Goal: Information Seeking & Learning: Learn about a topic

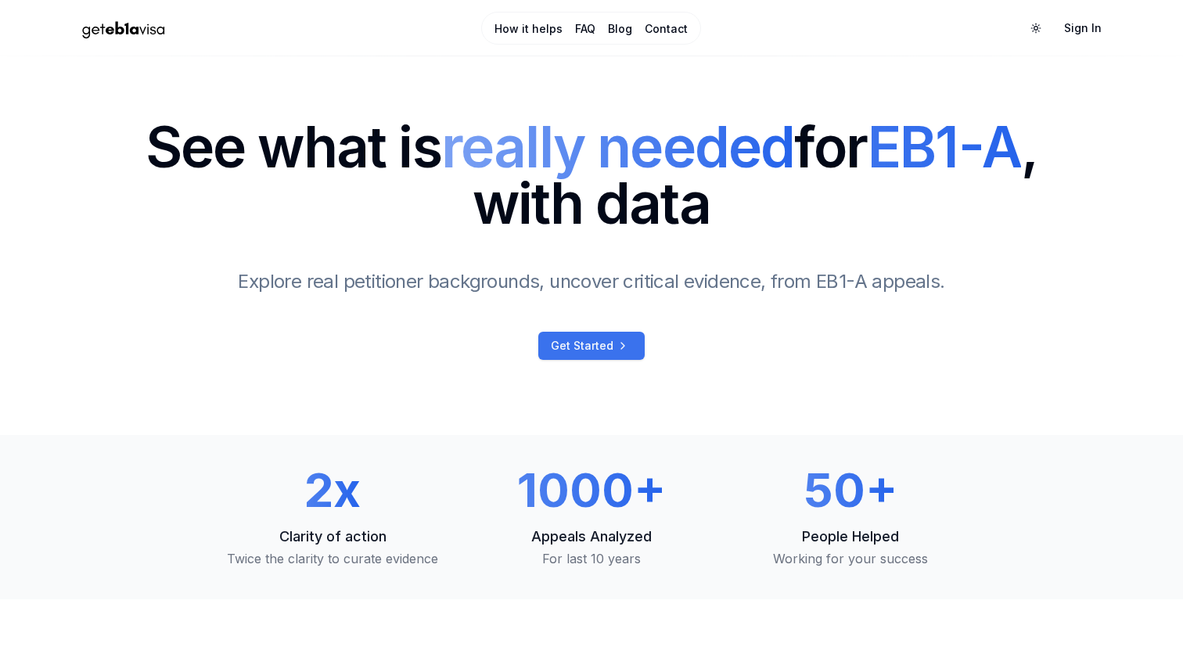
click at [595, 343] on span "Get Started" at bounding box center [582, 346] width 63 height 16
click at [541, 25] on link "How it helps" at bounding box center [528, 29] width 68 height 16
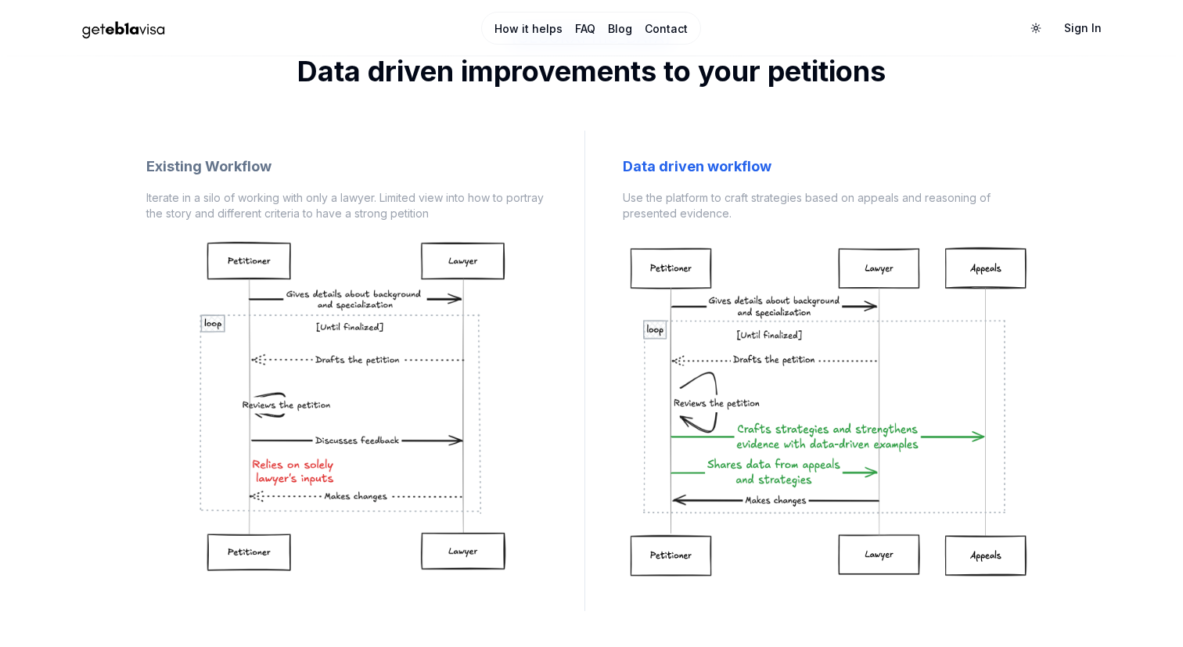
scroll to position [1195, 0]
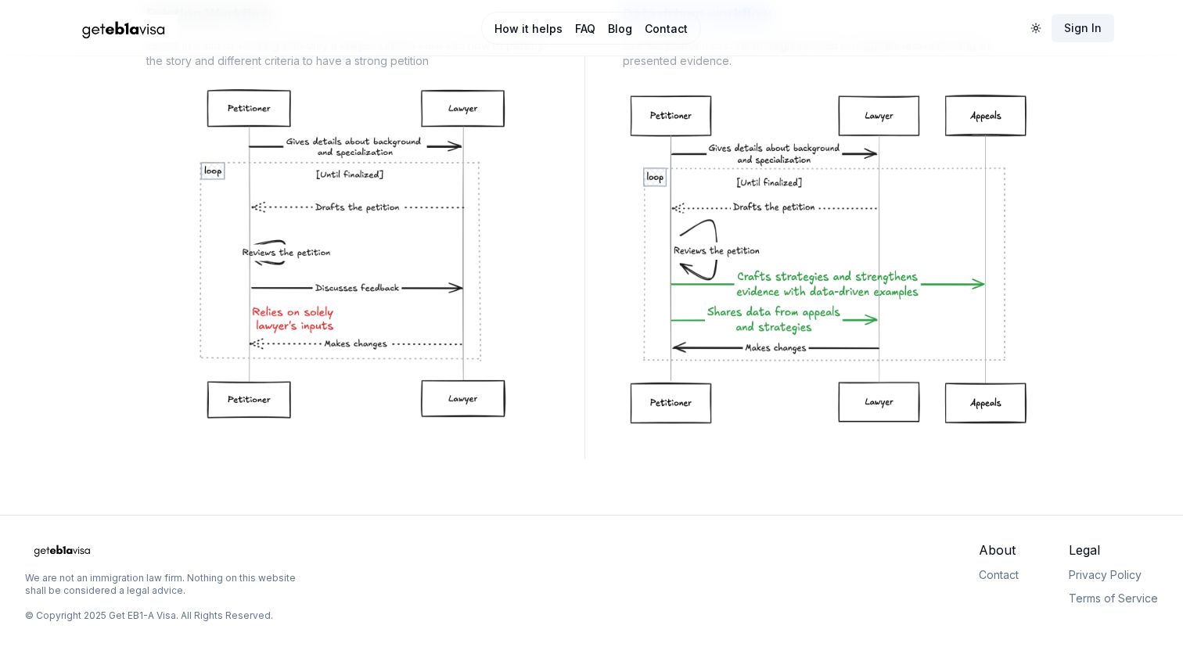
click at [1082, 26] on link "Sign In" at bounding box center [1082, 28] width 63 height 28
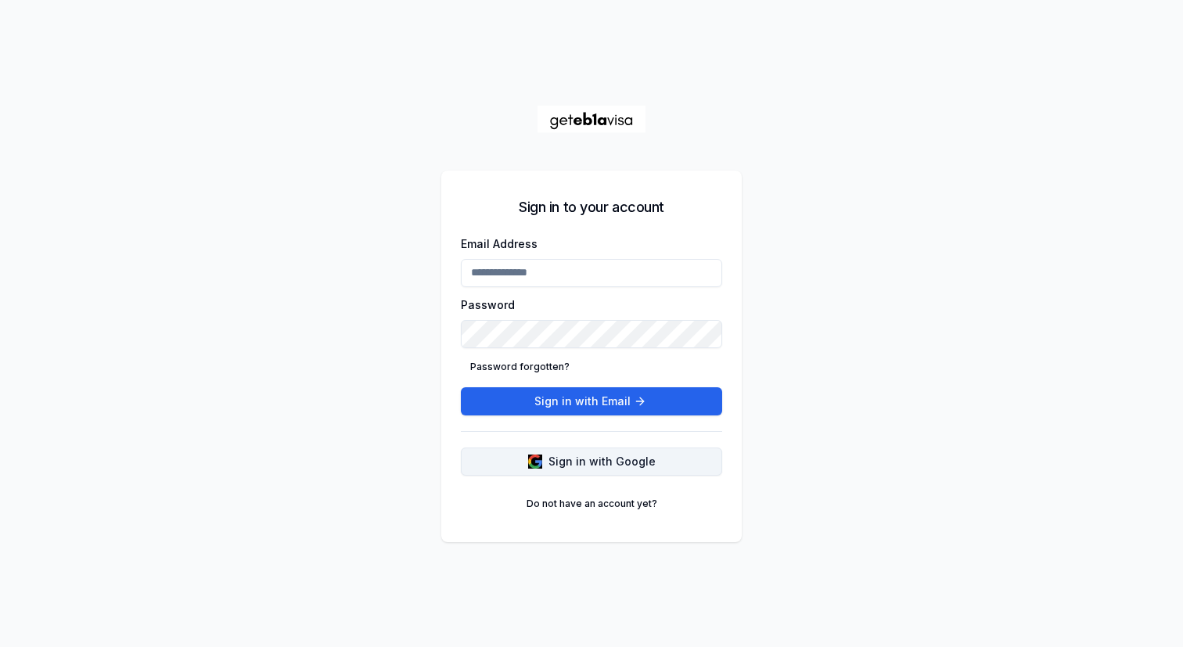
click at [548, 461] on button "Sign in with Google" at bounding box center [591, 461] width 261 height 28
click at [559, 498] on link "Do not have an account yet?" at bounding box center [591, 503] width 149 height 25
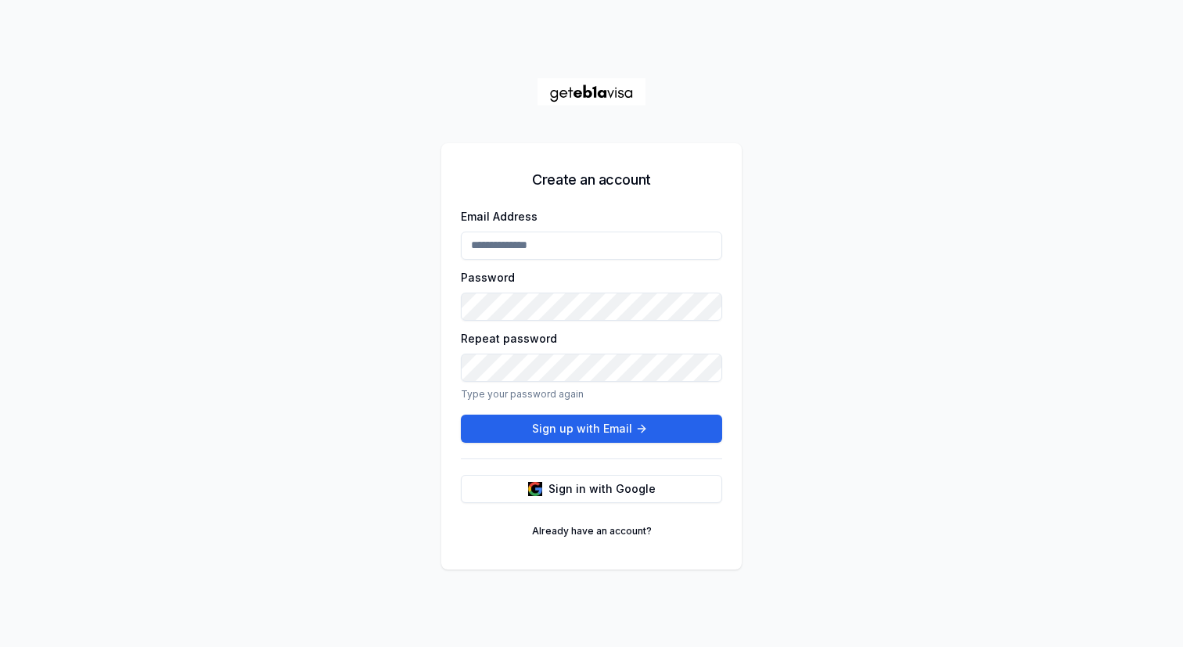
click at [535, 245] on input "Email Address" at bounding box center [591, 245] width 261 height 28
type input "**********"
click at [537, 428] on button "Sign up with Email" at bounding box center [591, 429] width 261 height 28
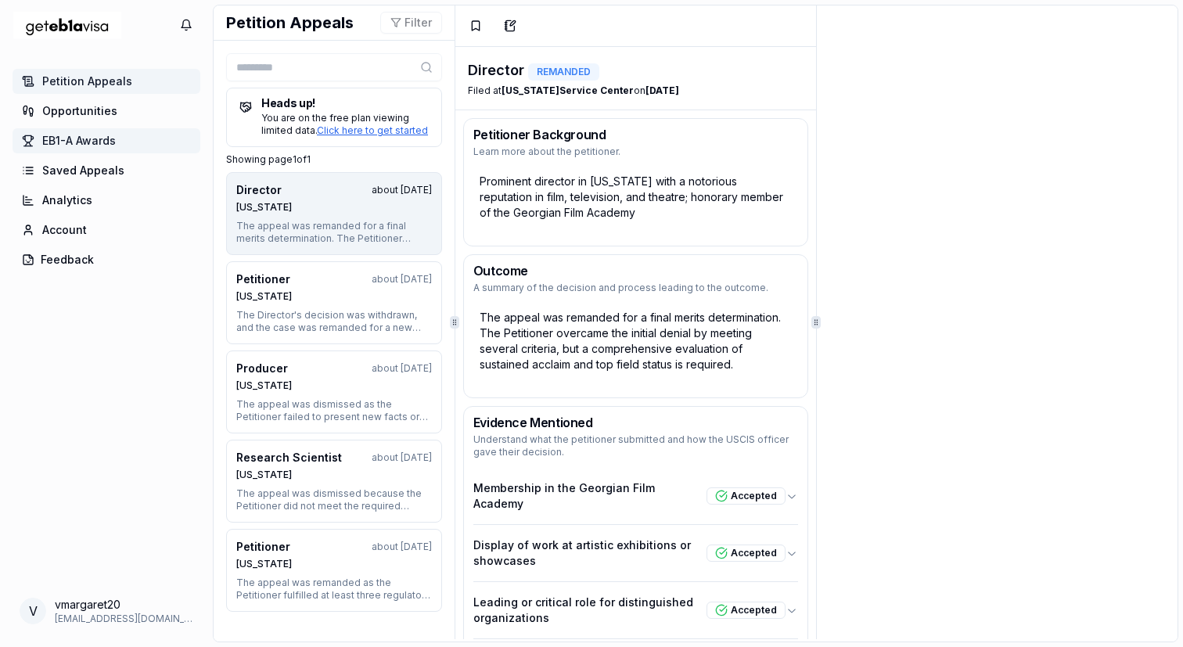
click at [118, 137] on link "EB1-A Awards" at bounding box center [107, 140] width 188 height 25
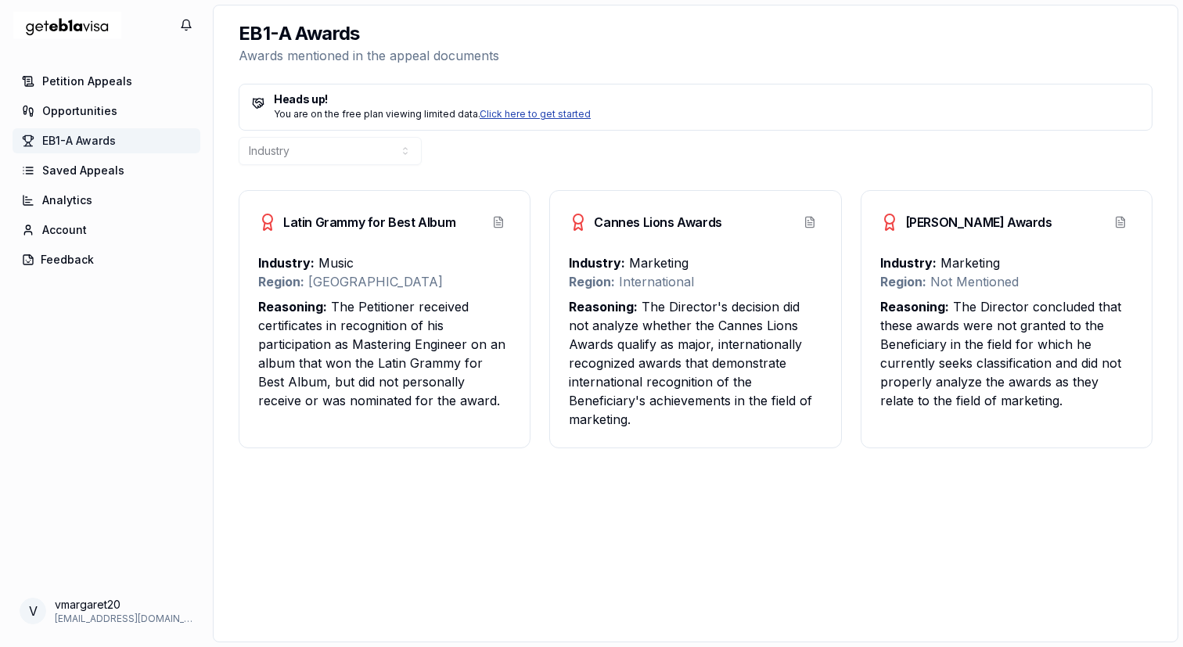
click at [526, 114] on link "Click here to get started" at bounding box center [534, 114] width 111 height 12
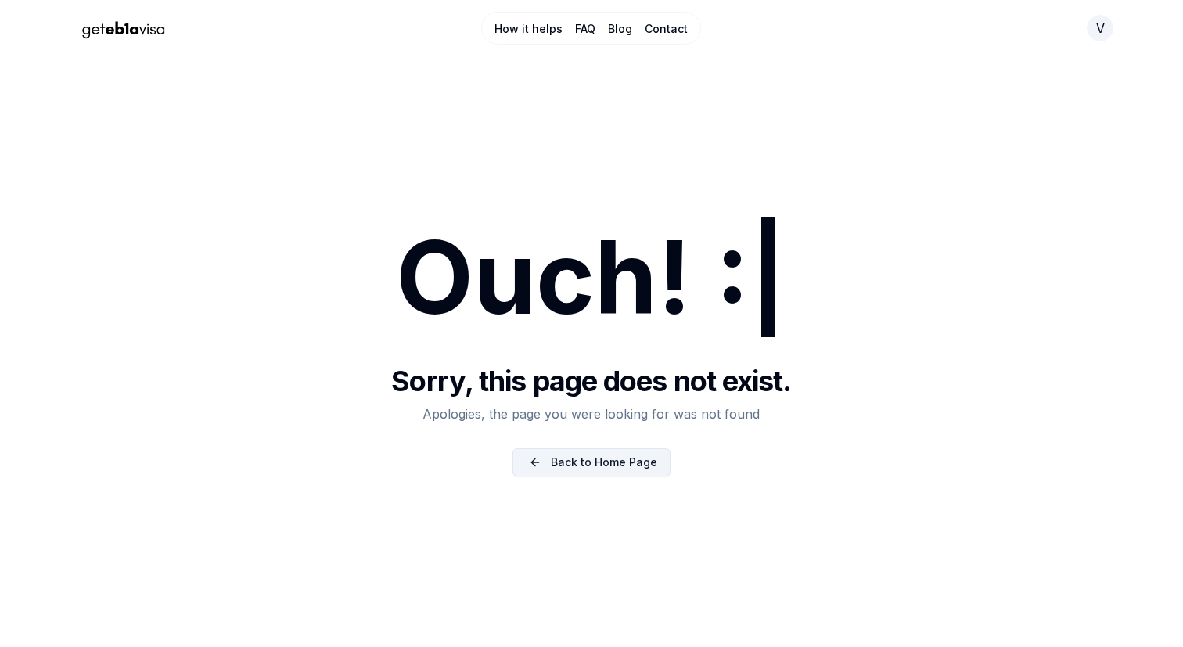
click at [587, 470] on link "Back to Home Page" at bounding box center [591, 462] width 158 height 28
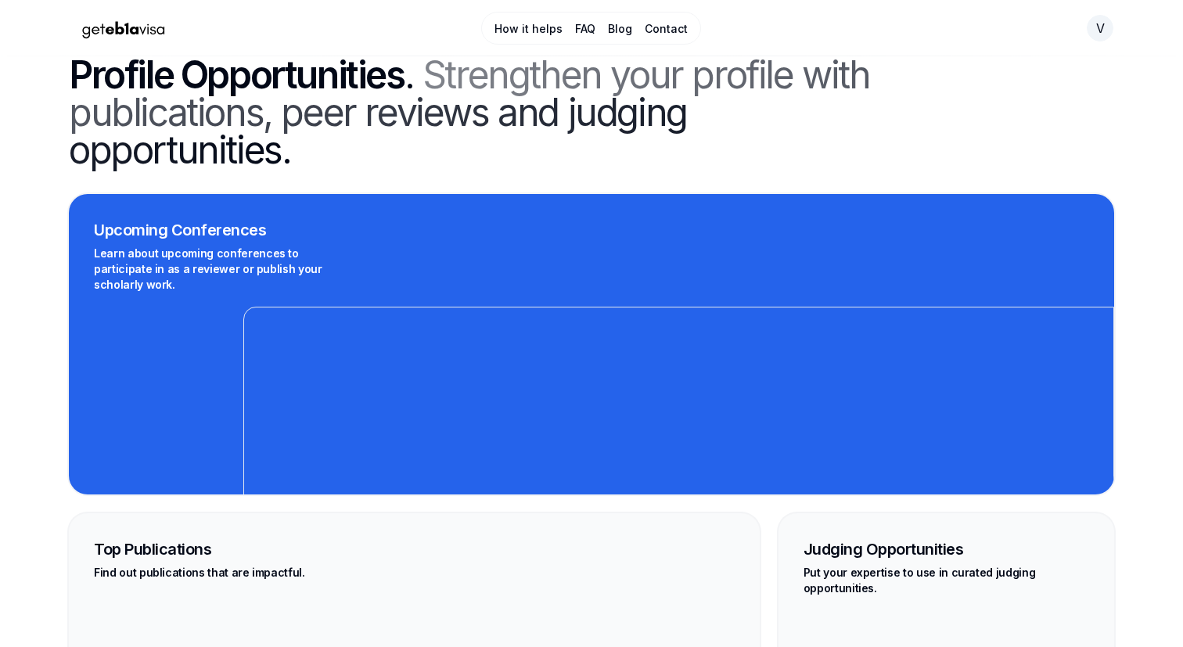
scroll to position [3652, 0]
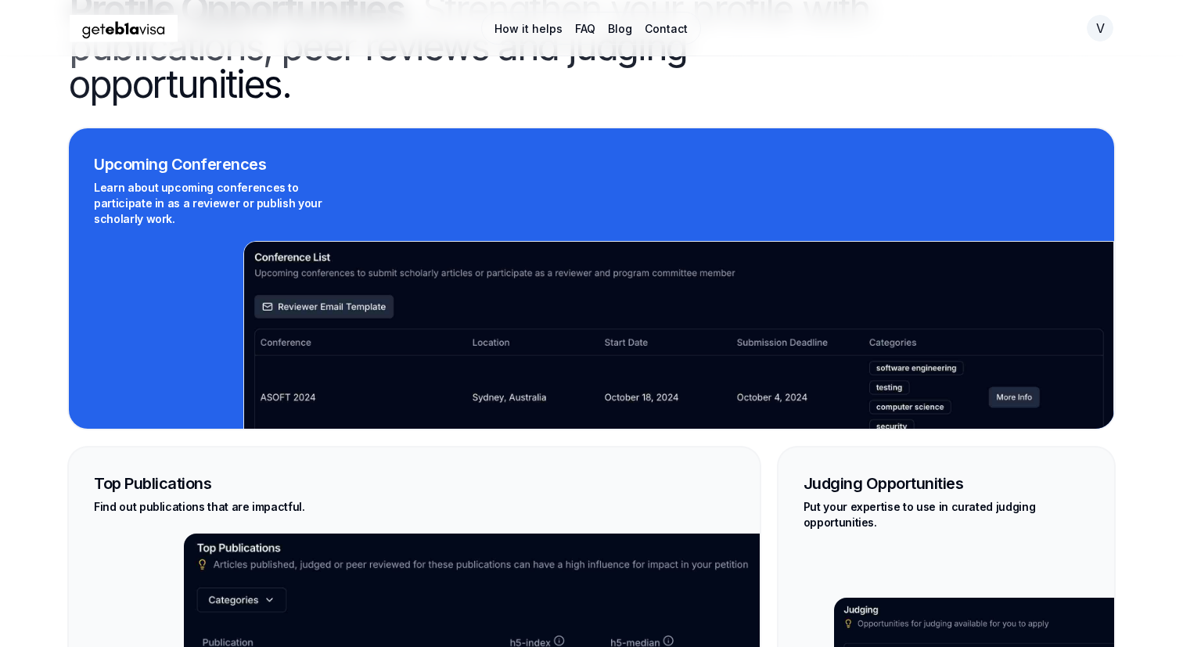
click at [525, 29] on link "How it helps" at bounding box center [528, 29] width 68 height 16
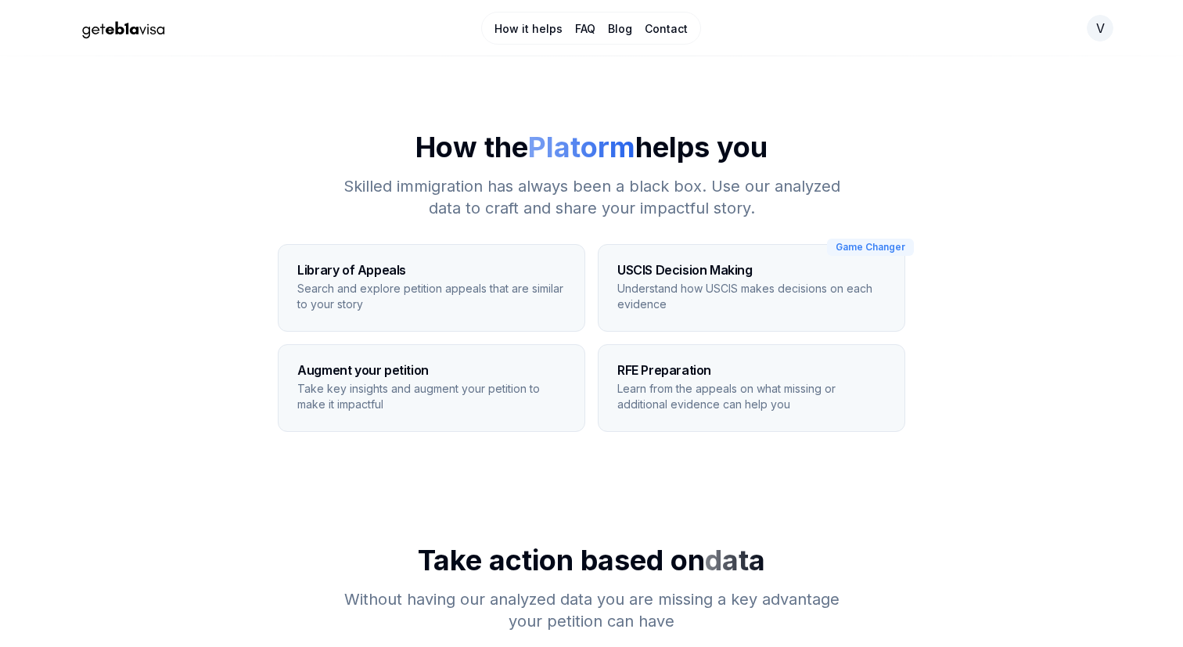
click at [1117, 42] on div "How it helps FAQ Blog Contact v" at bounding box center [591, 28] width 1095 height 44
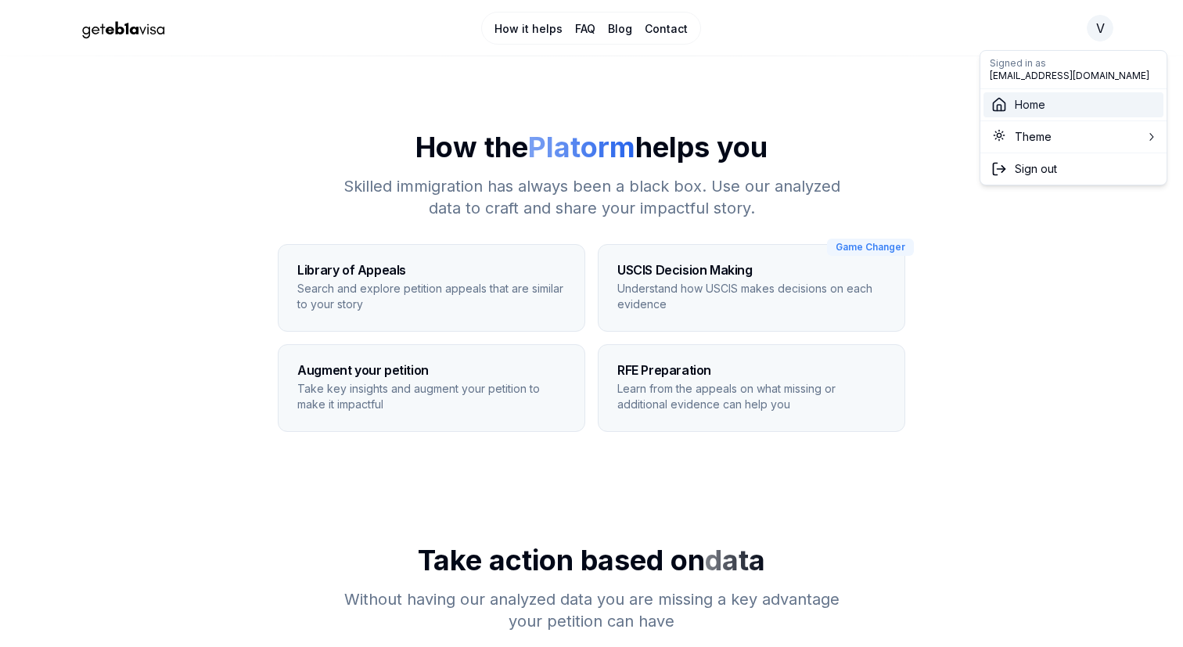
click at [1046, 107] on link "Home" at bounding box center [1073, 104] width 180 height 25
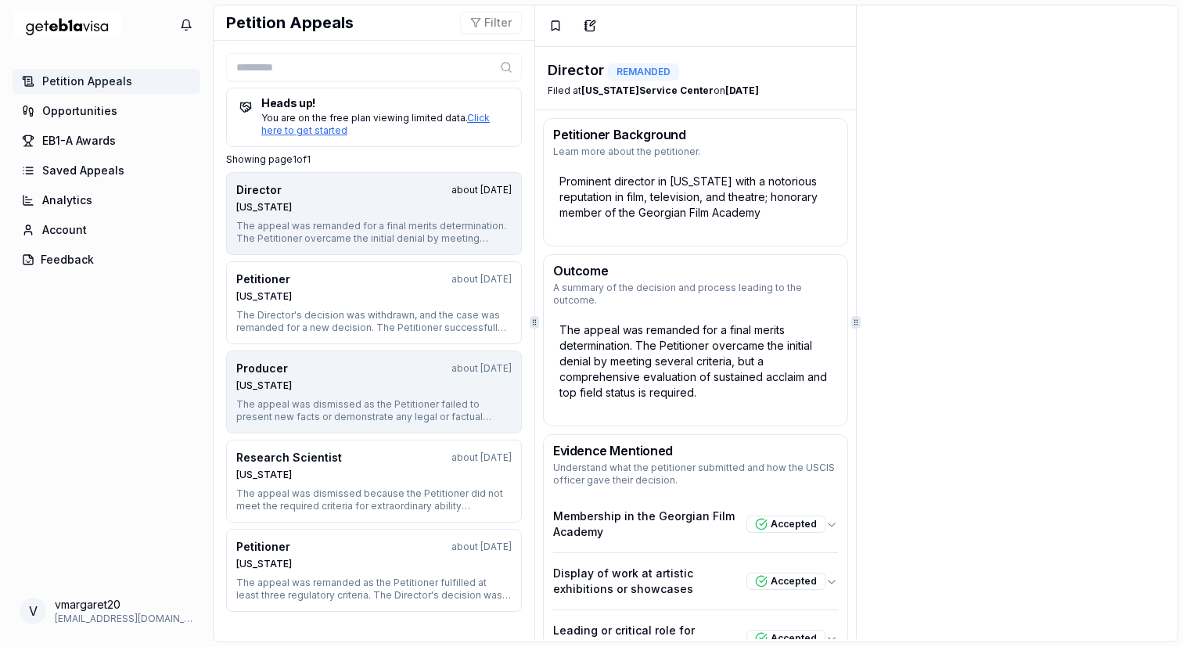
scroll to position [11, 0]
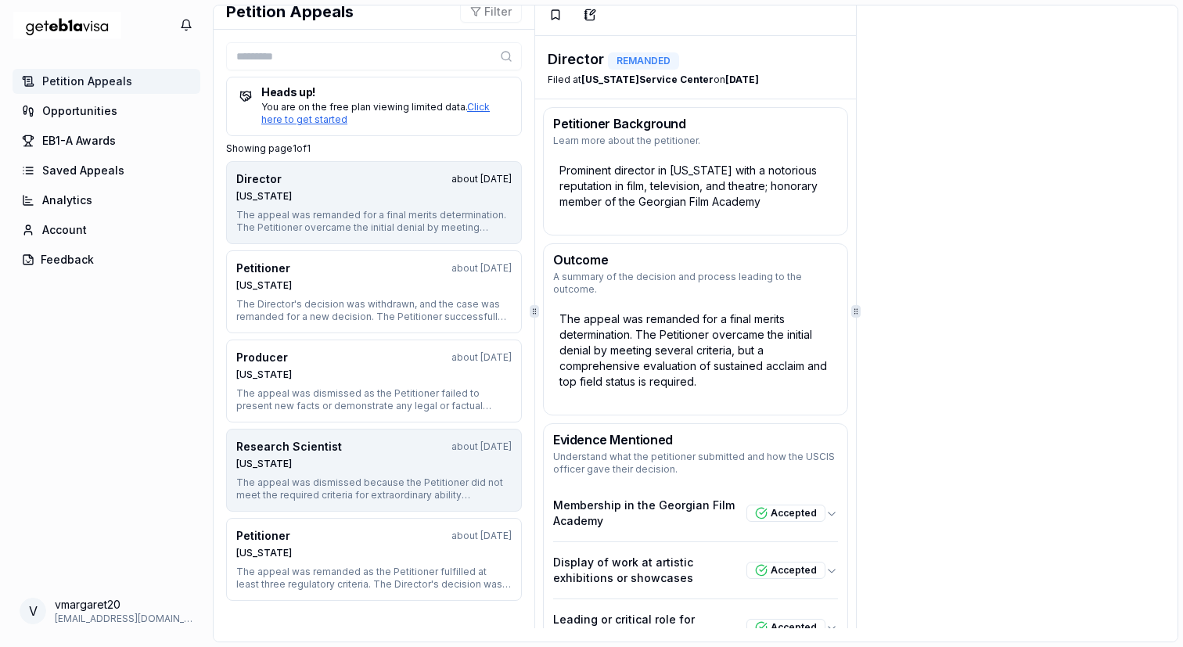
click at [339, 472] on button "Research Scientist about 1 year ago Nebraska The appeal was dismissed because t…" at bounding box center [374, 470] width 296 height 83
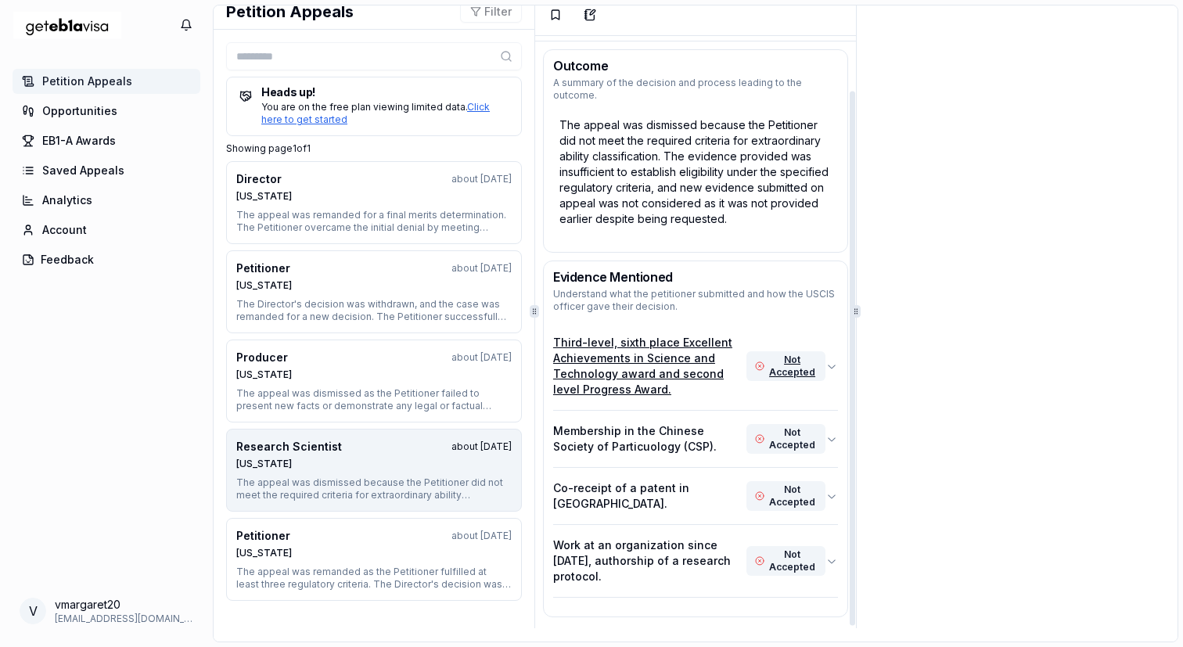
scroll to position [62, 0]
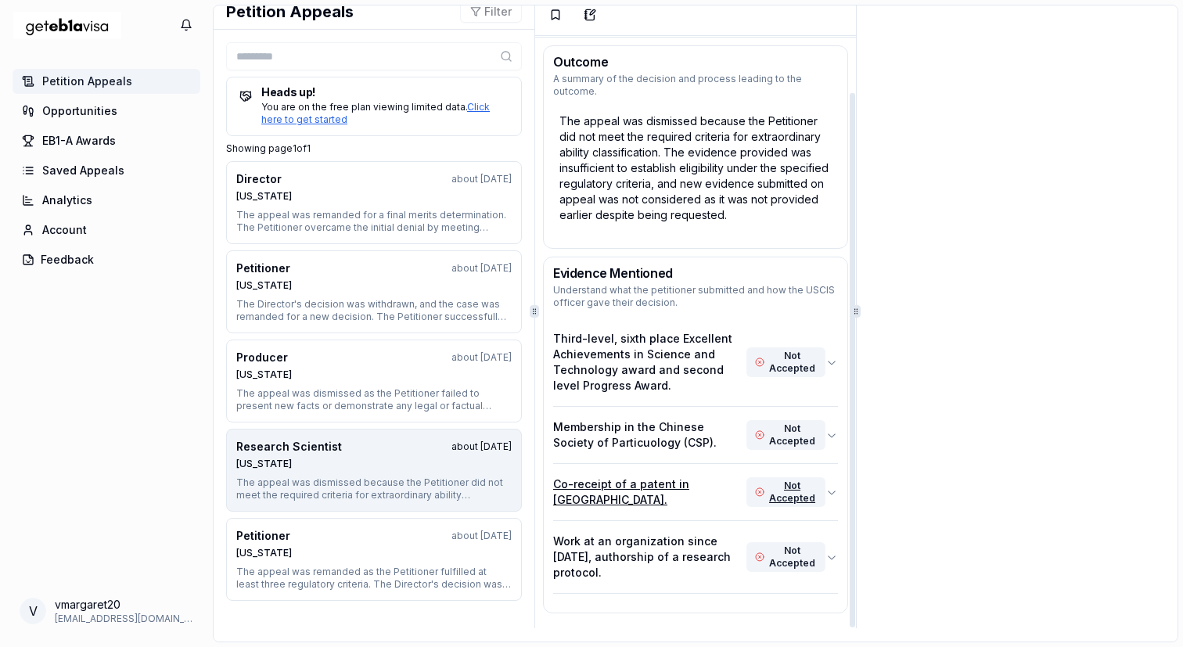
click at [834, 490] on icon "button" at bounding box center [831, 492] width 8 height 4
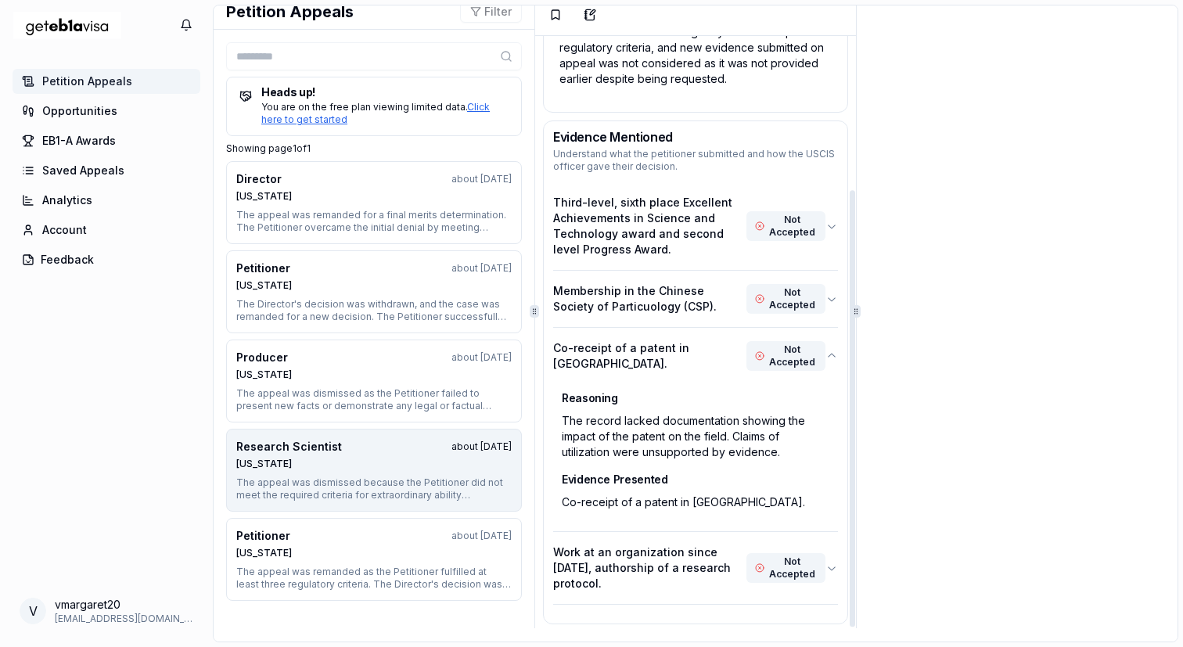
scroll to position [209, 0]
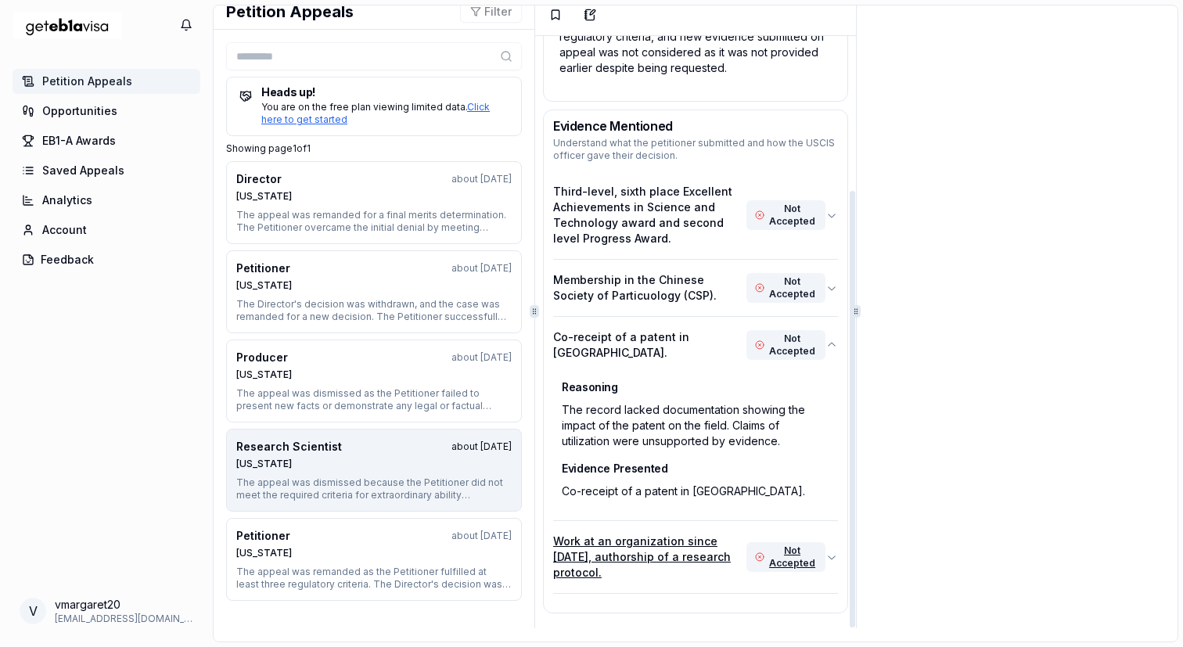
click at [831, 551] on icon "button" at bounding box center [831, 557] width 13 height 13
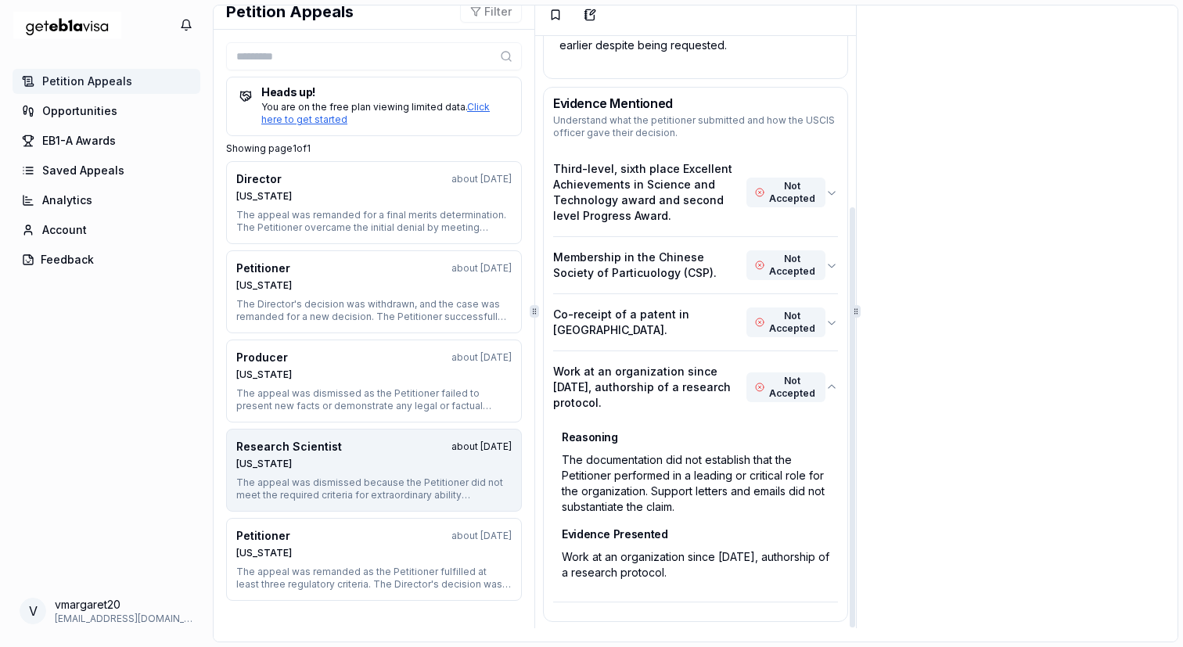
scroll to position [240, 0]
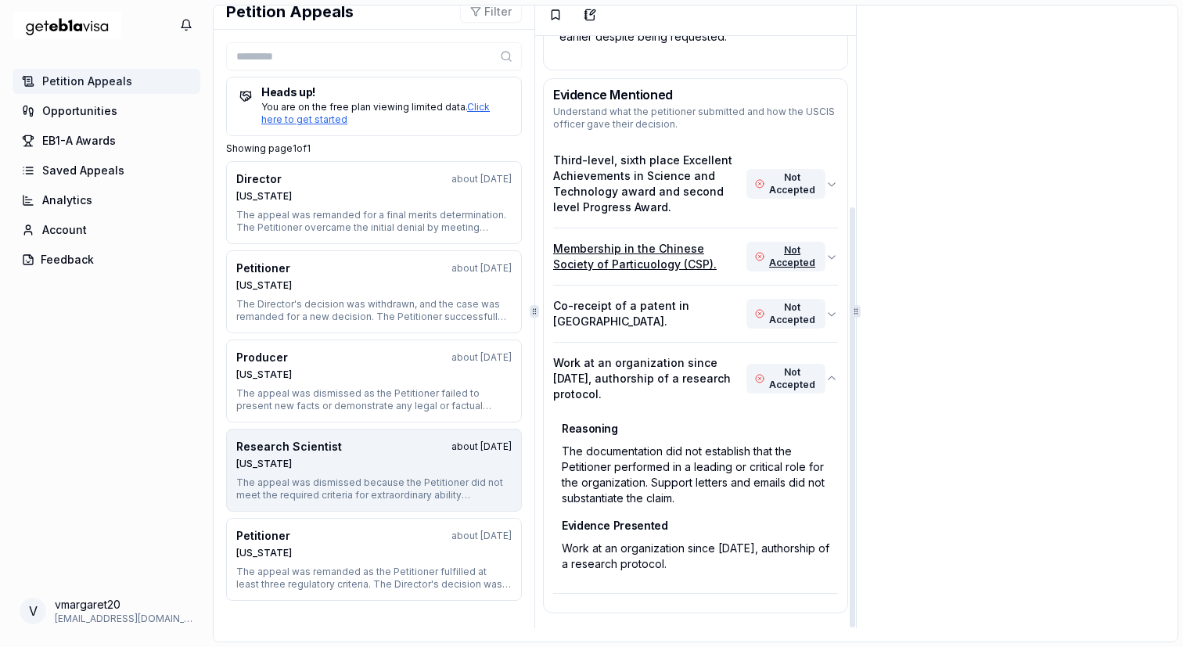
click at [832, 250] on icon "button" at bounding box center [831, 256] width 13 height 13
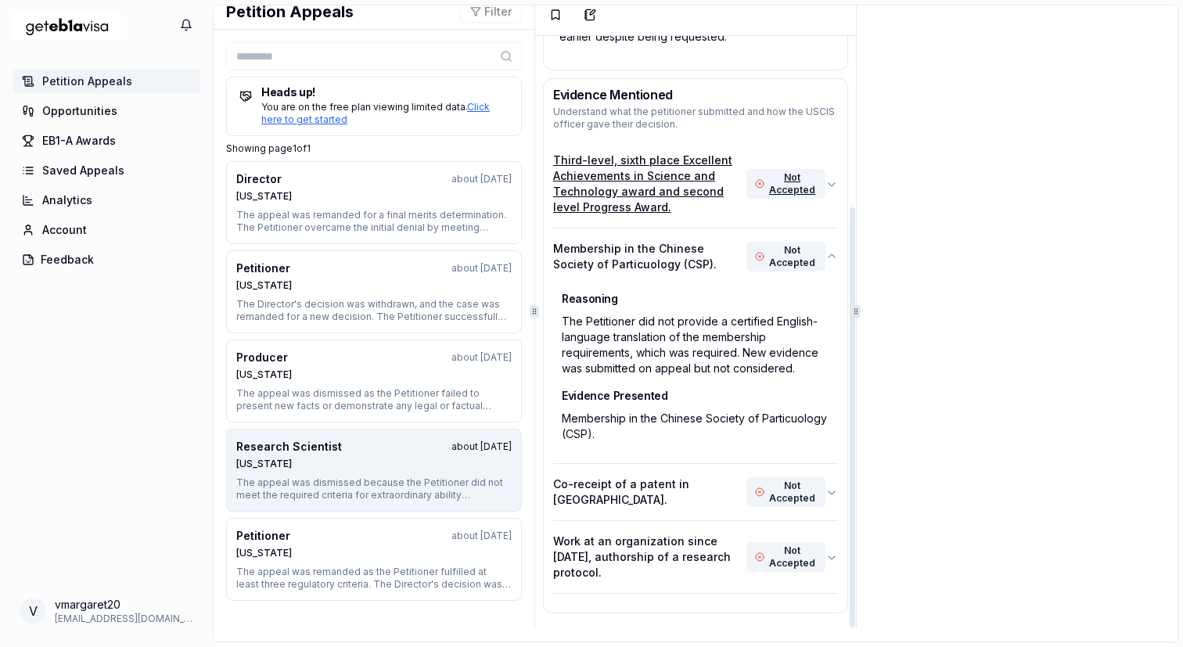
click at [834, 178] on icon "button" at bounding box center [831, 184] width 13 height 13
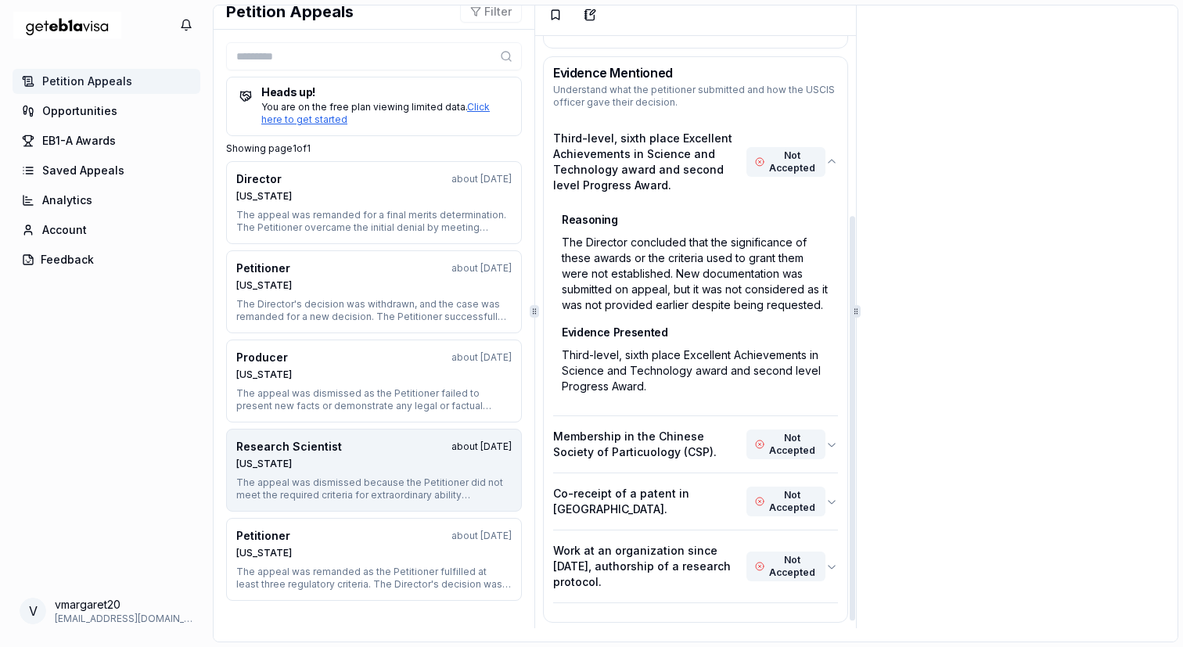
scroll to position [271, 0]
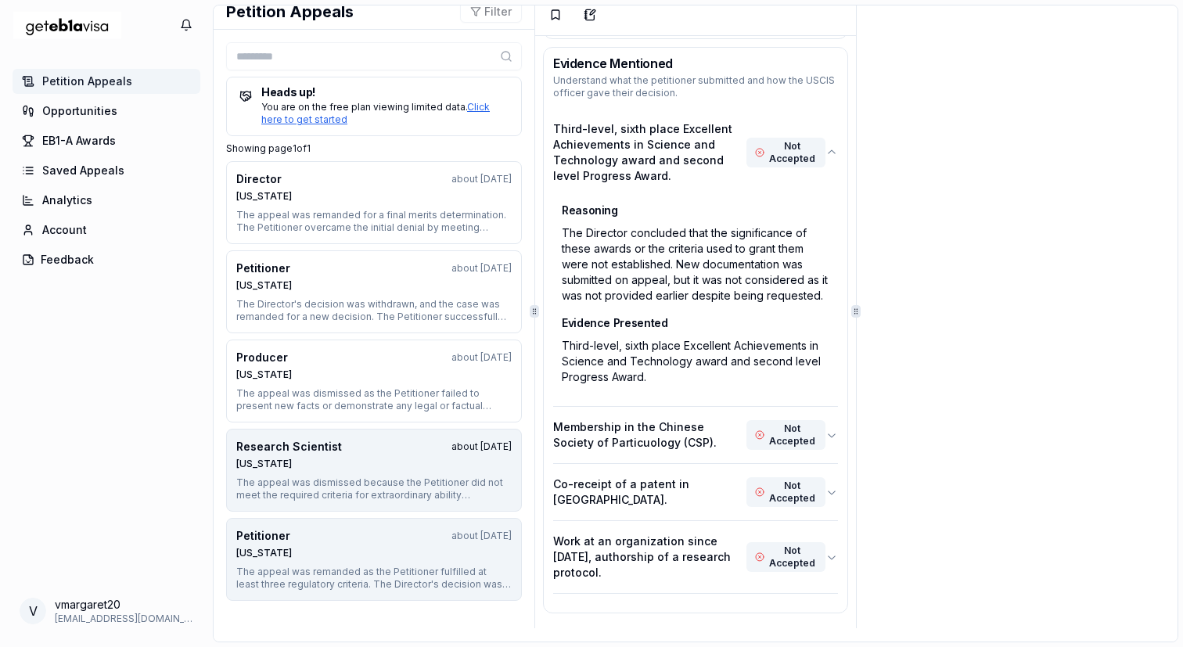
click at [345, 544] on div "Petitioner about 1 year ago Nebraska" at bounding box center [373, 543] width 275 height 31
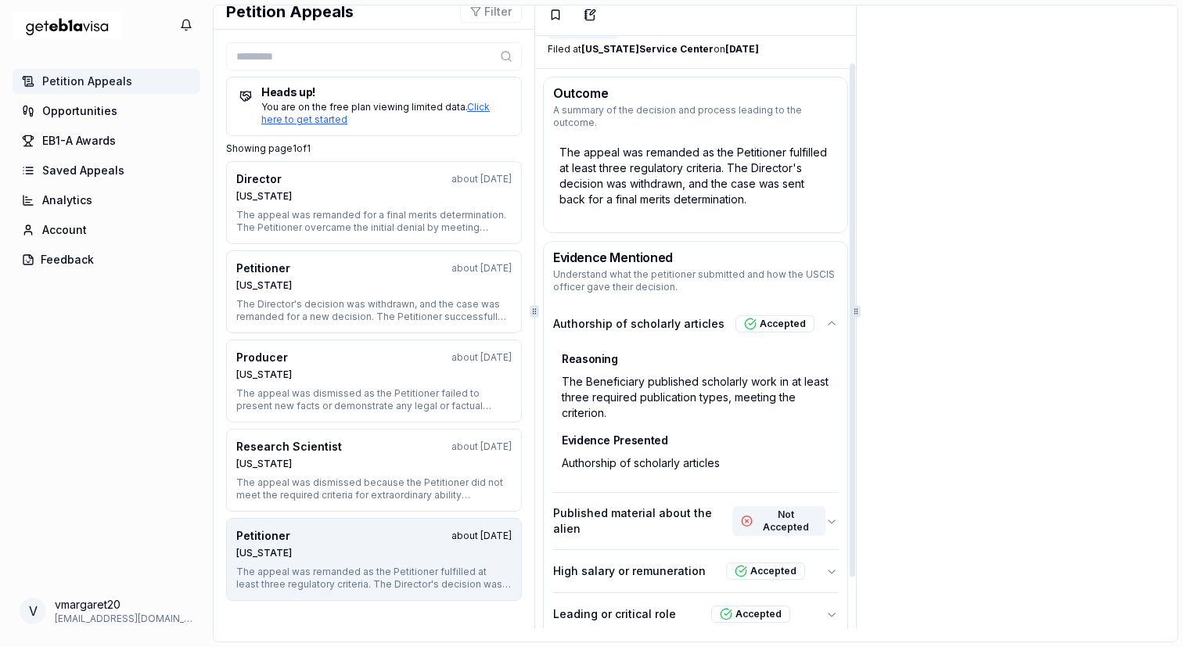
scroll to position [88, 0]
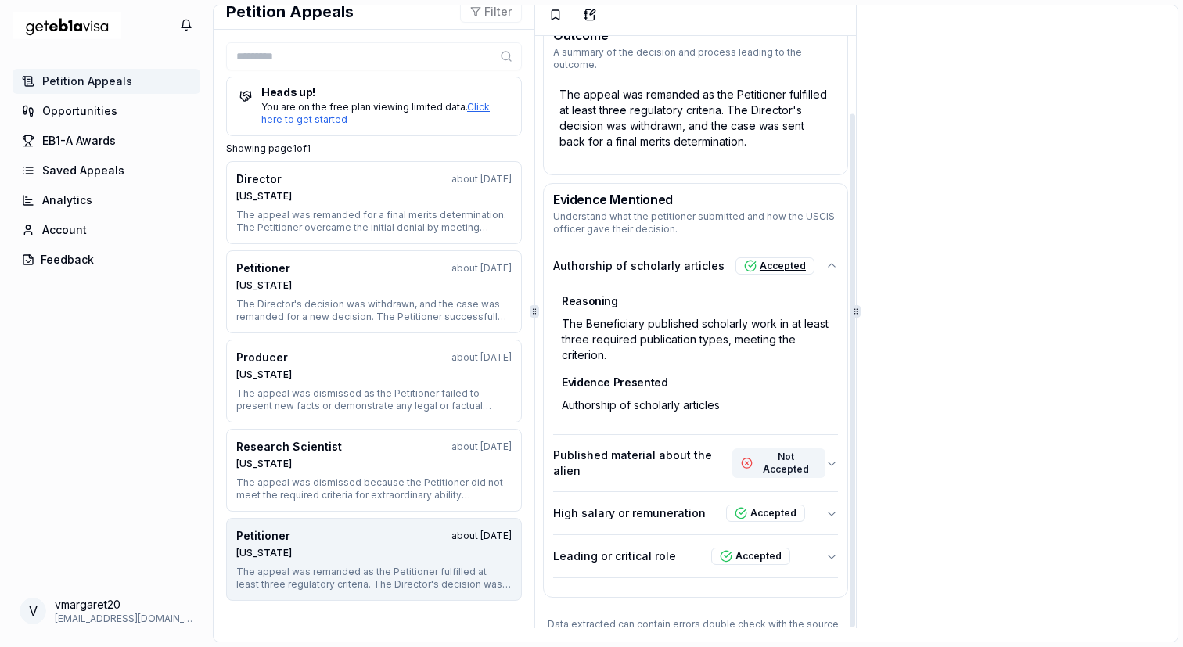
click at [599, 258] on p "Authorship of scholarly articles" at bounding box center [638, 266] width 171 height 16
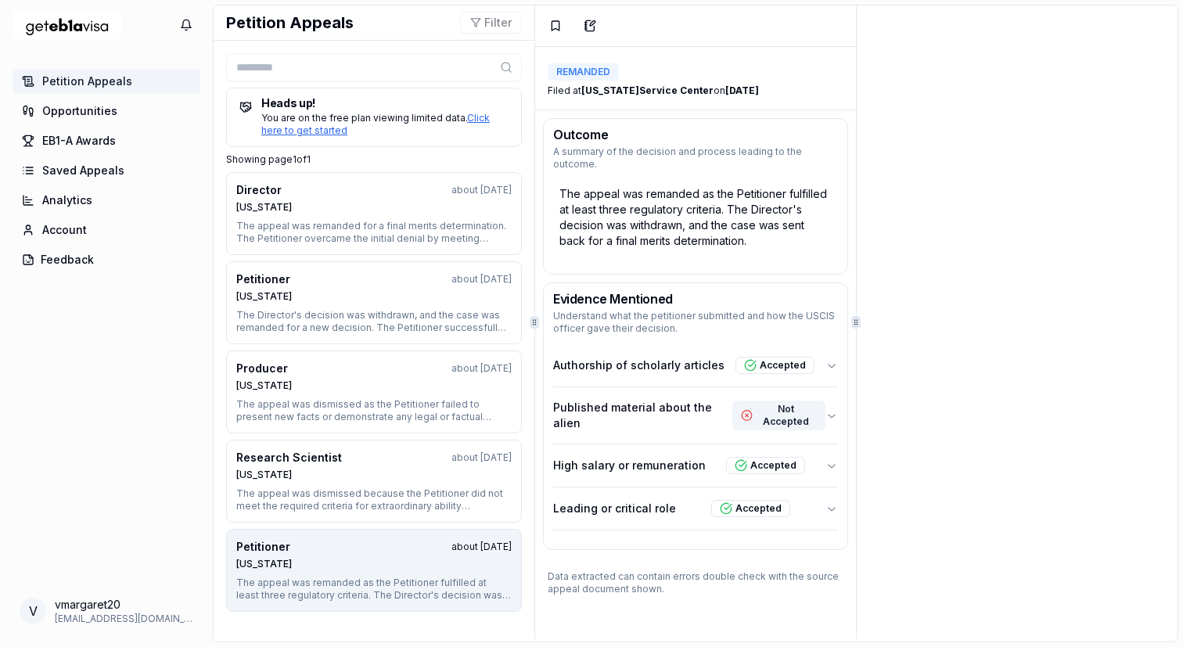
scroll to position [11, 0]
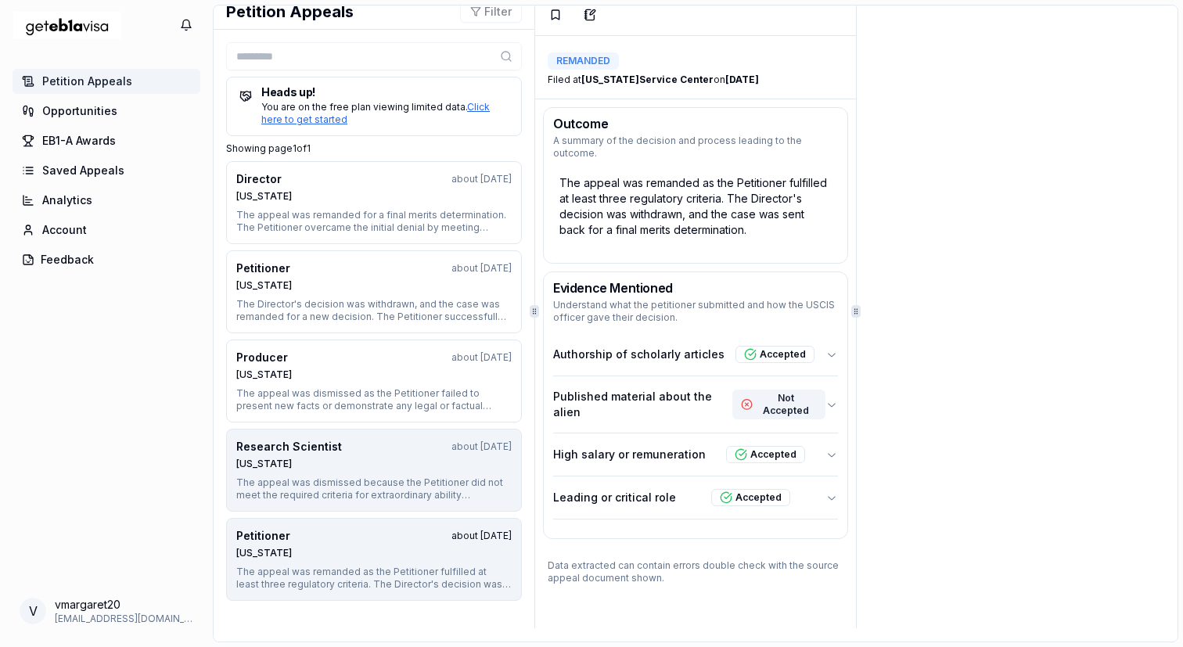
click at [392, 477] on div "The appeal was dismissed because the Petitioner did not meet the required crite…" at bounding box center [373, 488] width 275 height 25
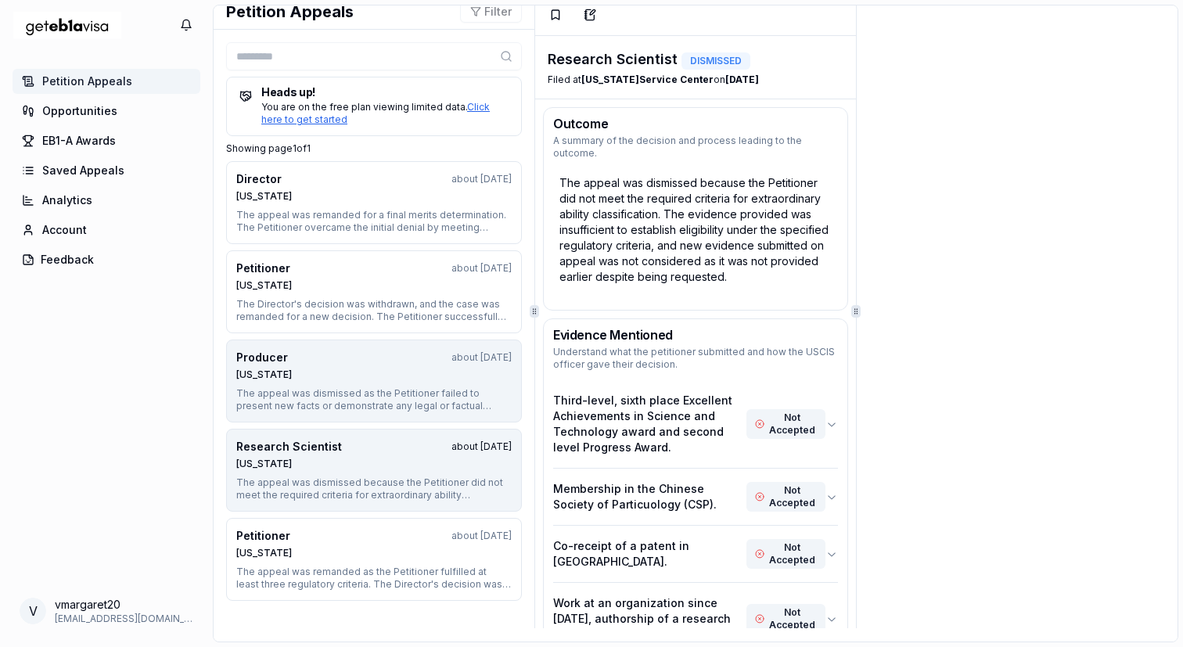
click at [409, 383] on button "Producer about 1 year ago Nebraska The appeal was dismissed as the Petitioner f…" at bounding box center [374, 380] width 296 height 83
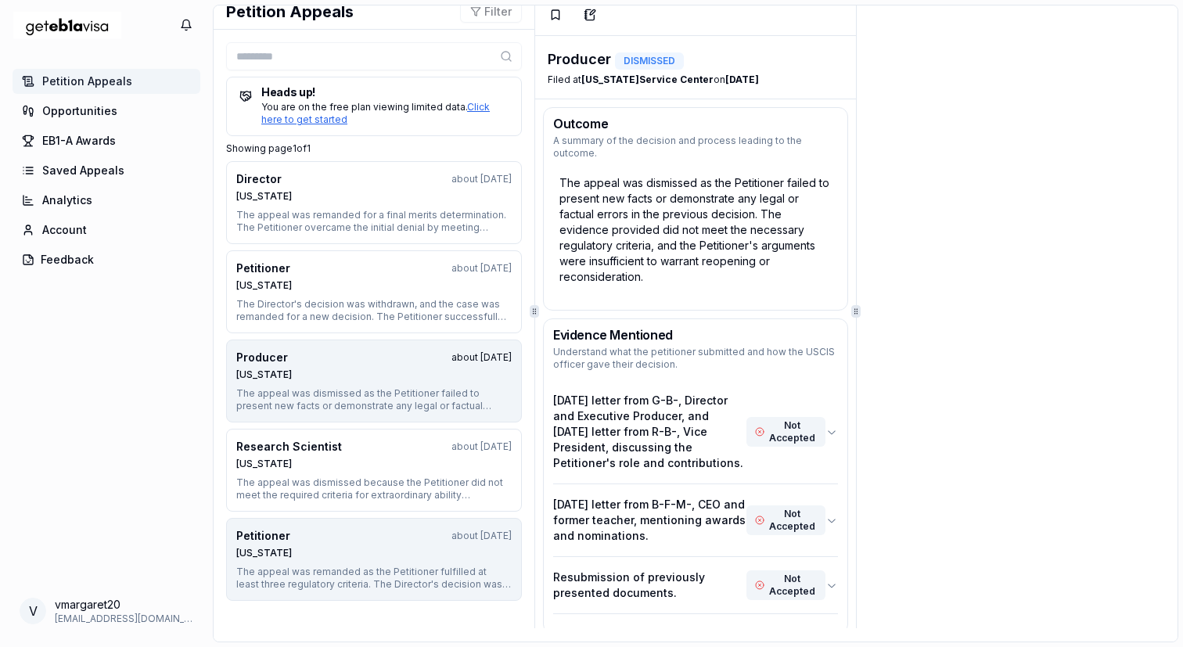
click at [379, 576] on div "The appeal was remanded as the Petitioner fulfilled at least three regulatory c…" at bounding box center [373, 577] width 275 height 25
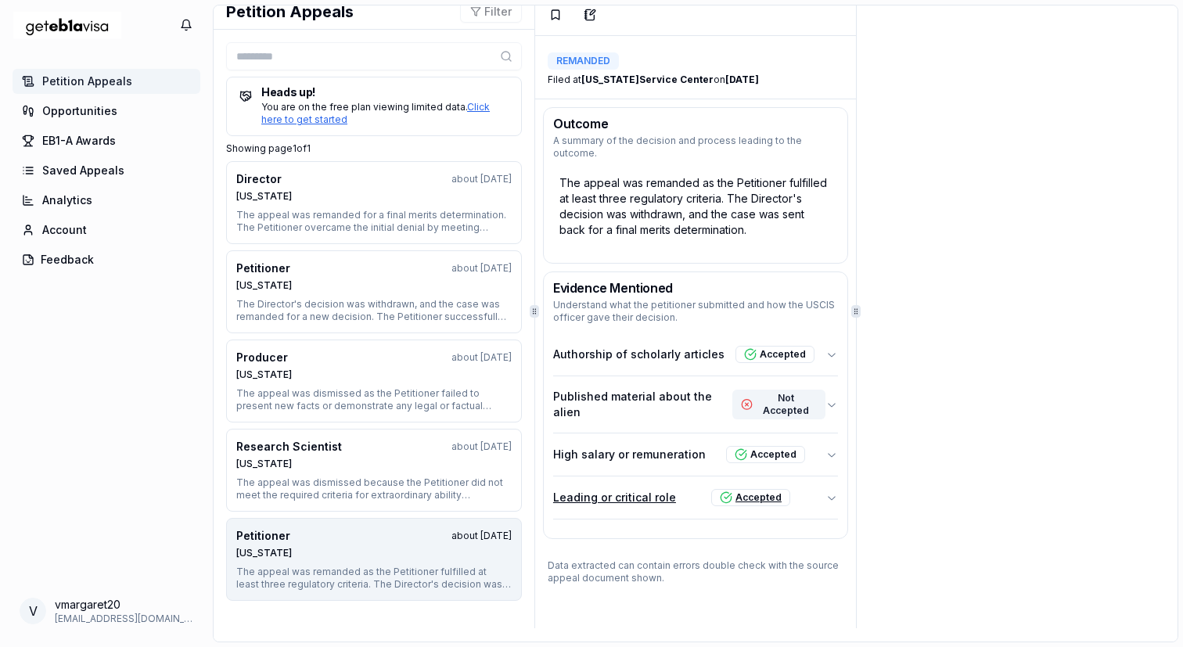
click at [817, 476] on button "Leading or critical role Accepted" at bounding box center [695, 497] width 285 height 42
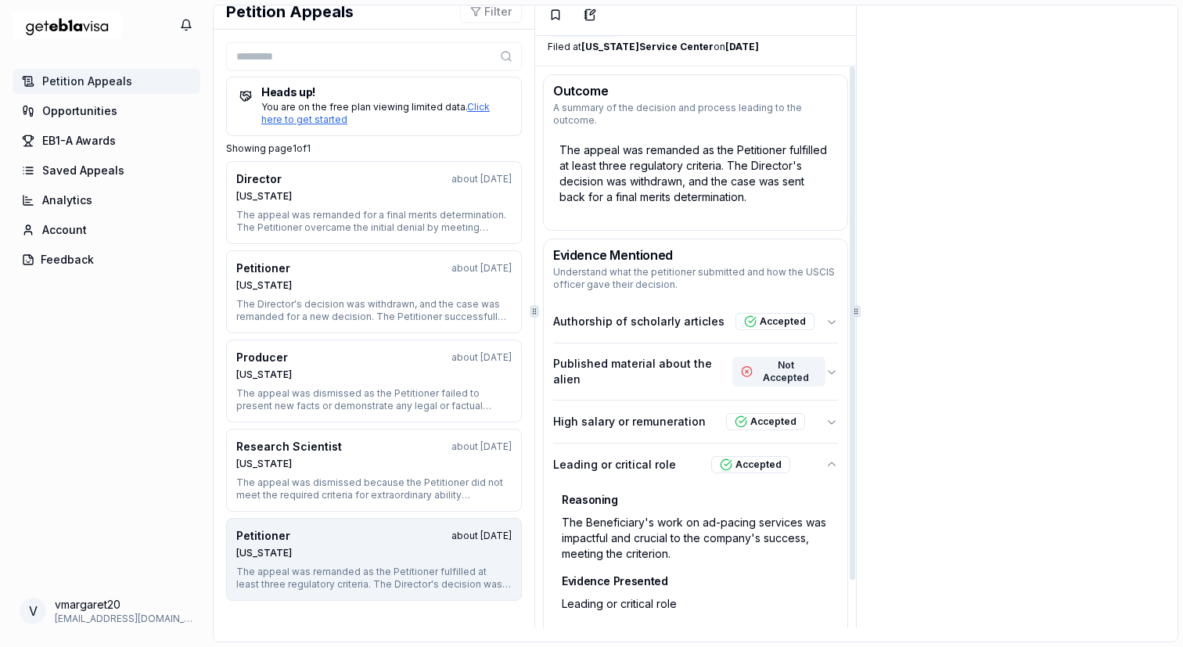
scroll to position [22, 0]
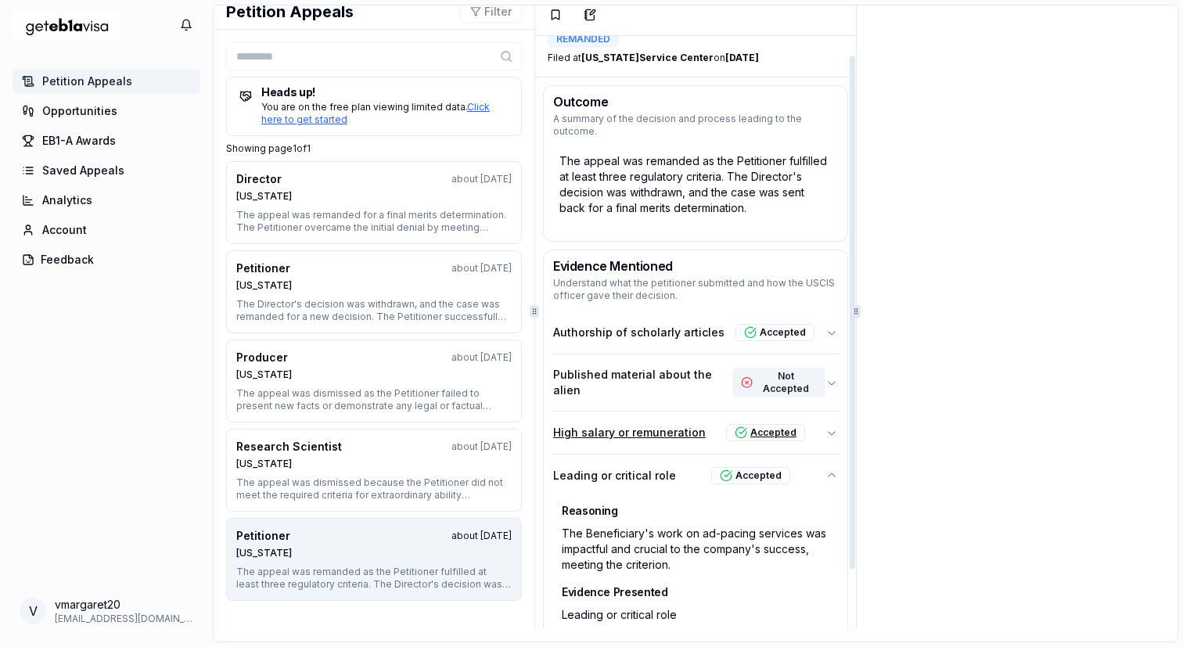
click at [822, 411] on button "High salary or remuneration Accepted" at bounding box center [695, 432] width 285 height 42
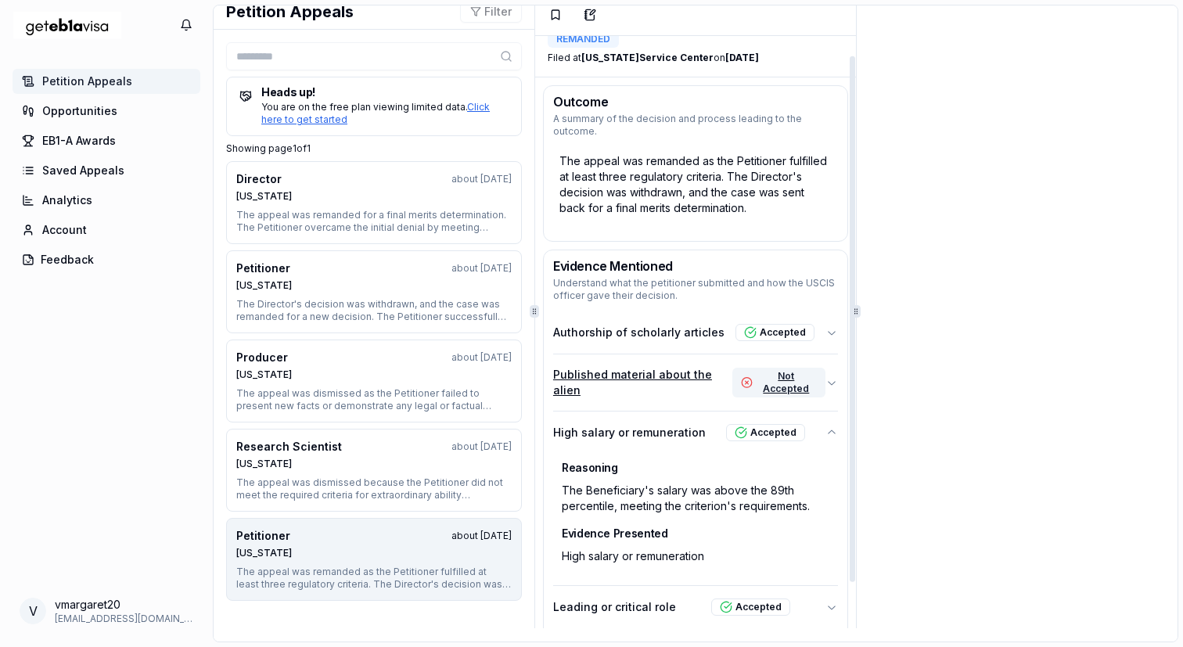
click at [834, 376] on icon "button" at bounding box center [831, 382] width 13 height 13
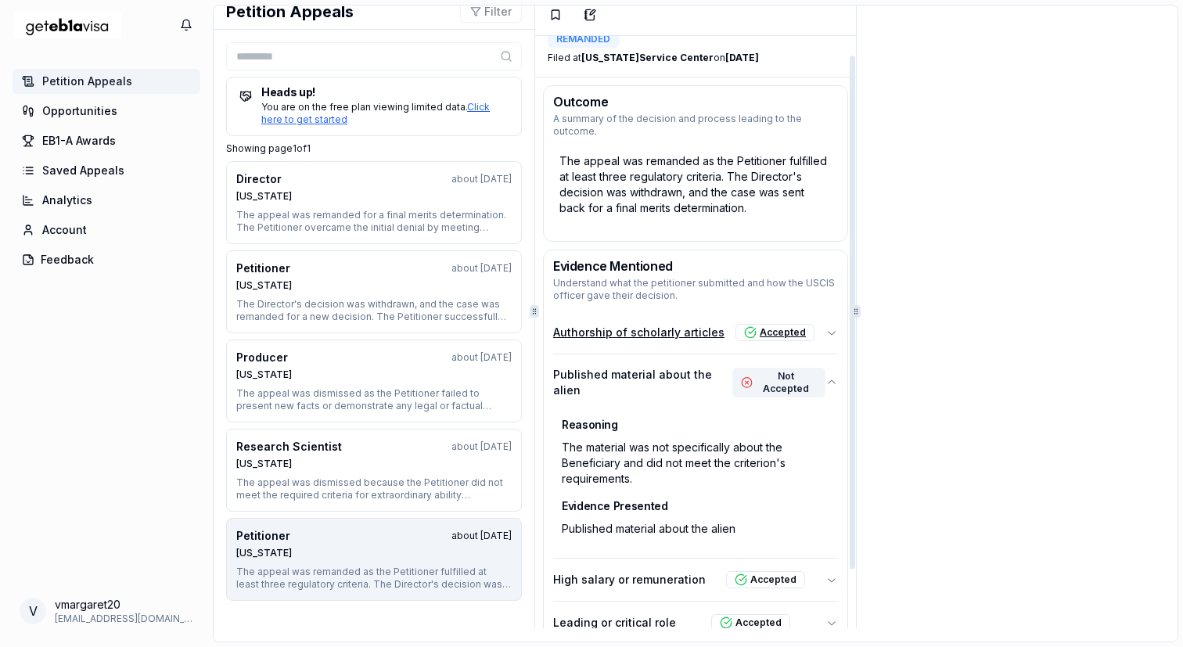
click at [822, 318] on button "Authorship of scholarly articles Accepted" at bounding box center [695, 332] width 285 height 42
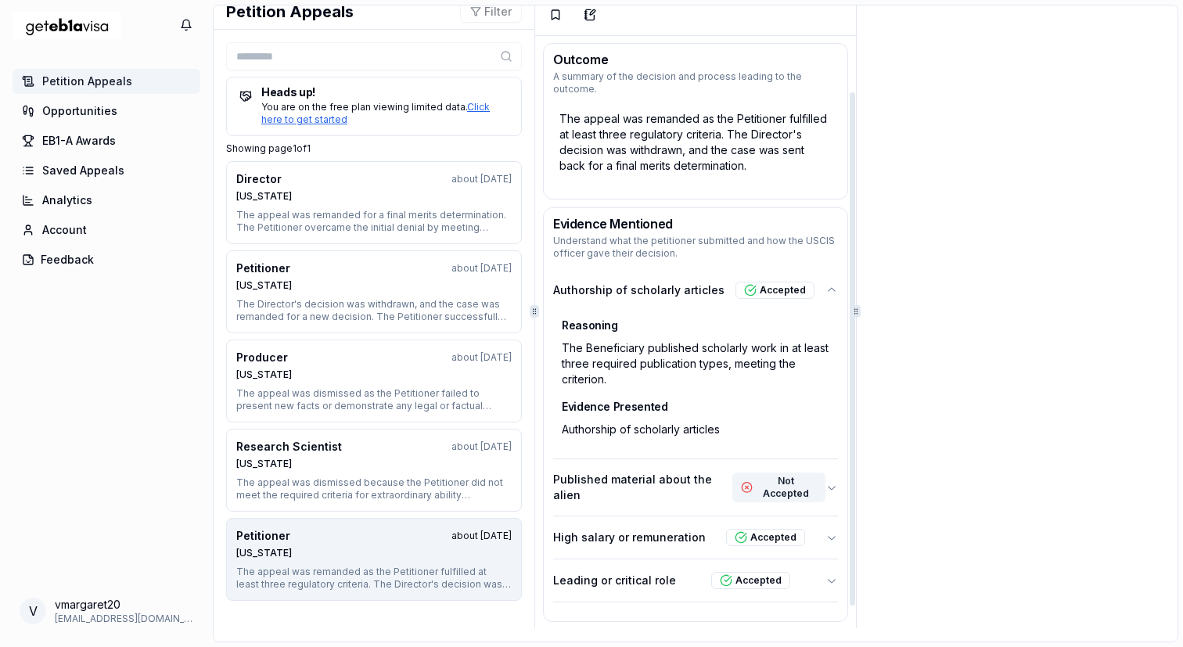
scroll to position [88, 0]
